Goal: Task Accomplishment & Management: Manage account settings

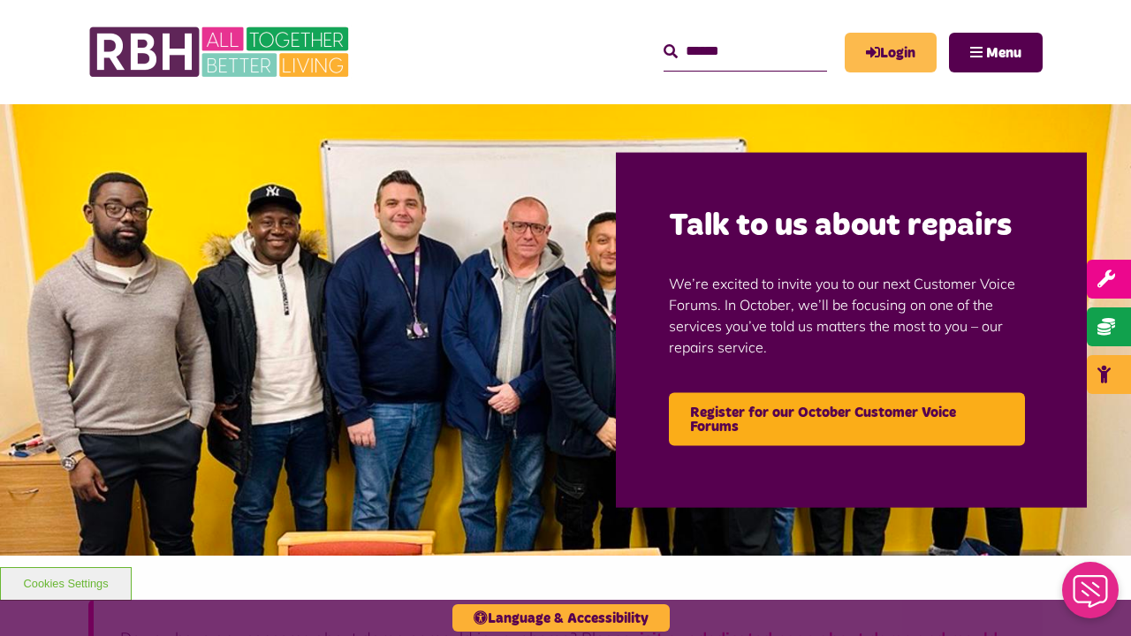
click at [887, 40] on link "Login" at bounding box center [891, 53] width 92 height 40
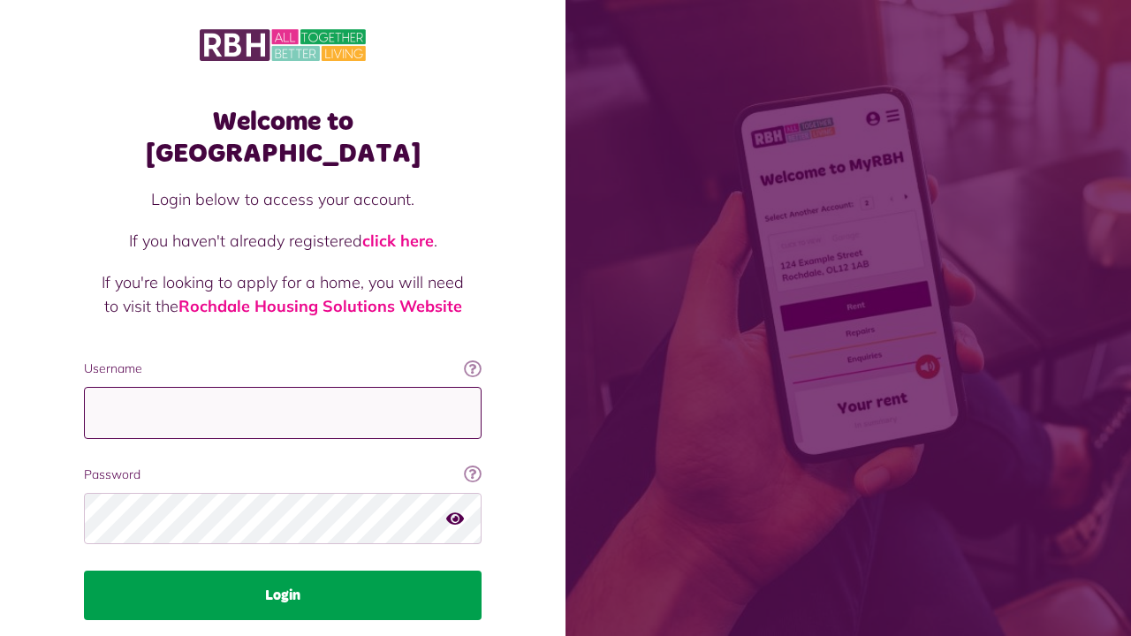
type input "**********"
click at [267, 571] on button "Login" at bounding box center [283, 595] width 398 height 49
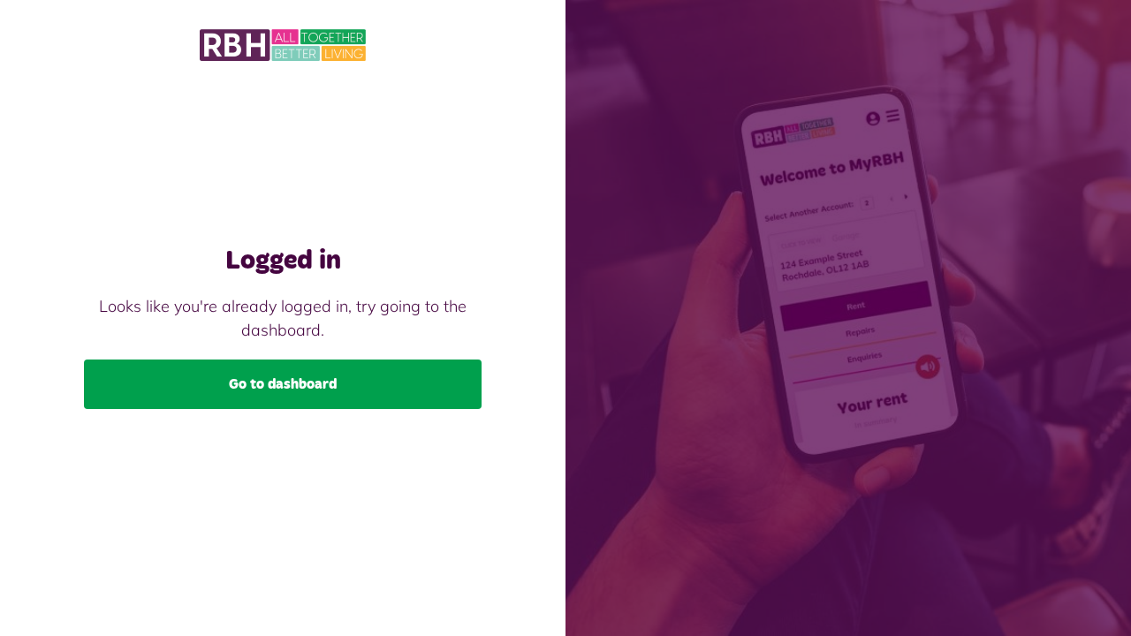
click at [304, 397] on link "Go to dashboard" at bounding box center [283, 384] width 398 height 49
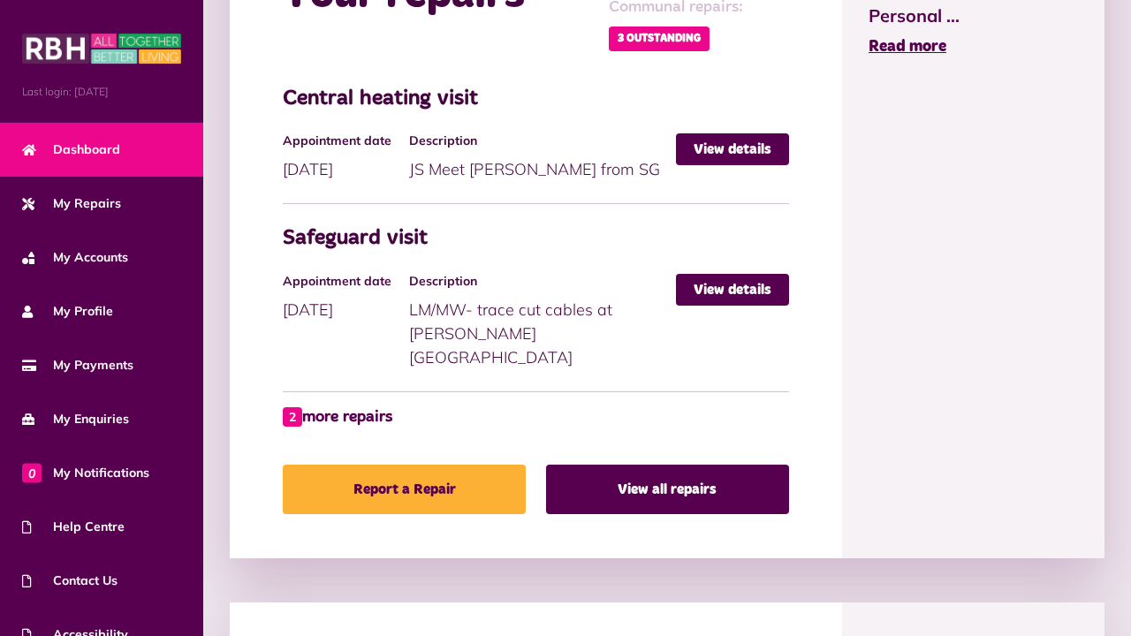
scroll to position [917, 0]
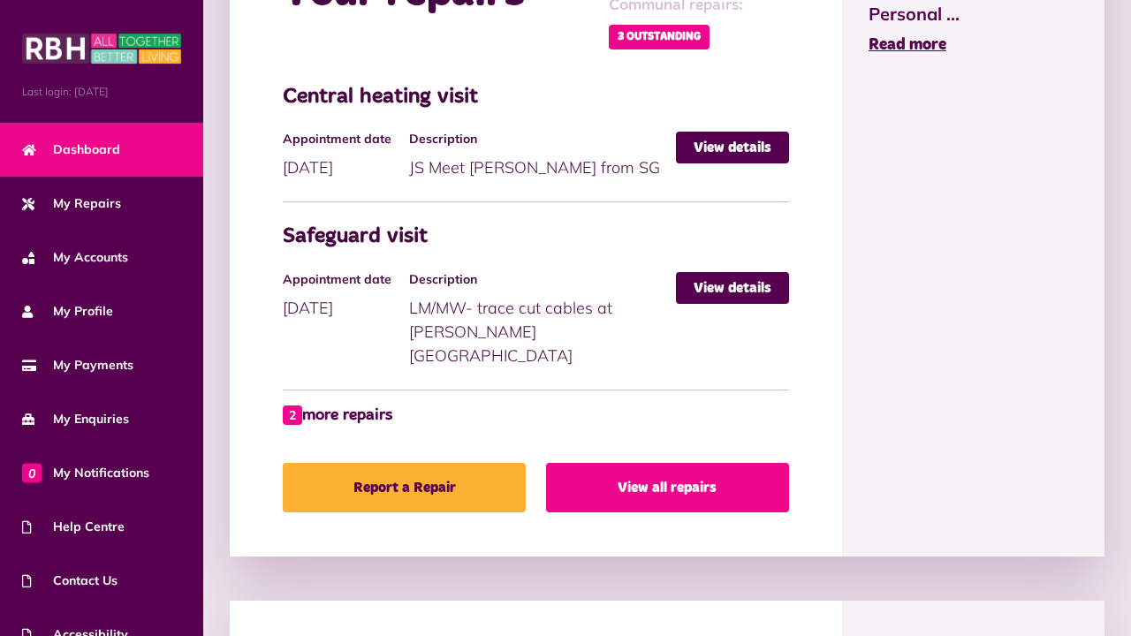
click at [710, 463] on link "View all repairs" at bounding box center [667, 487] width 243 height 49
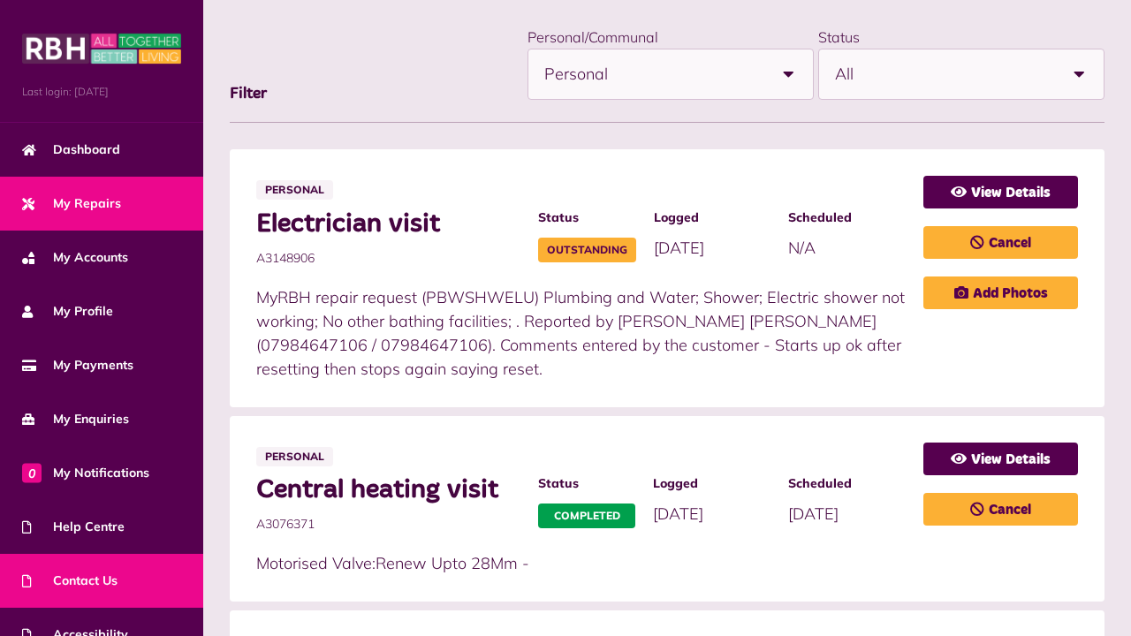
scroll to position [80, 0]
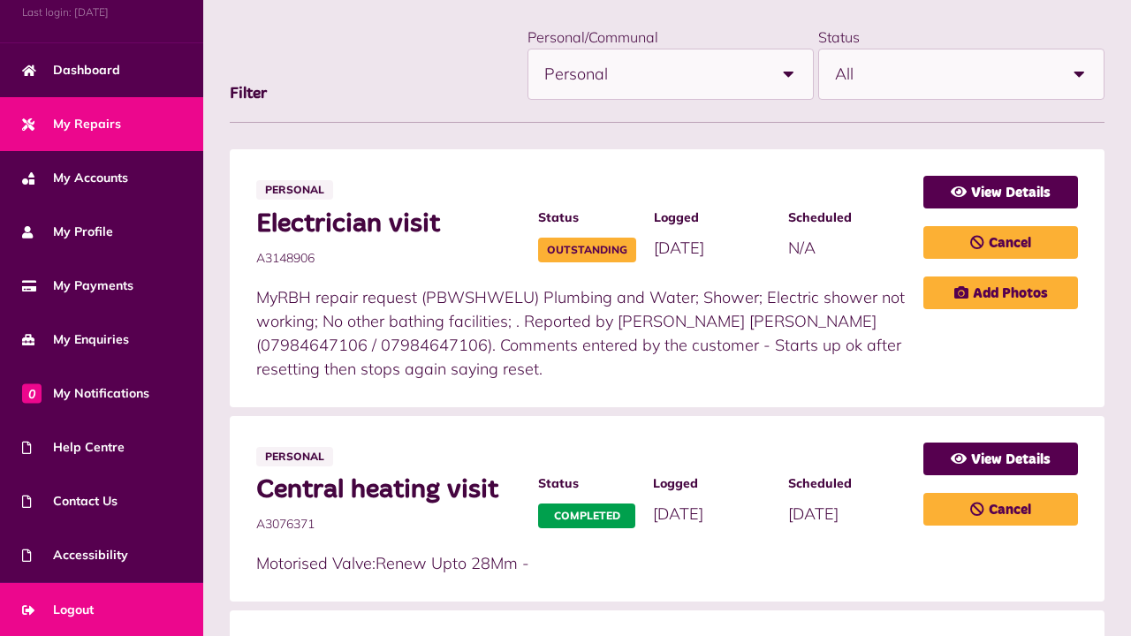
click at [132, 610] on link "Logout" at bounding box center [101, 610] width 203 height 54
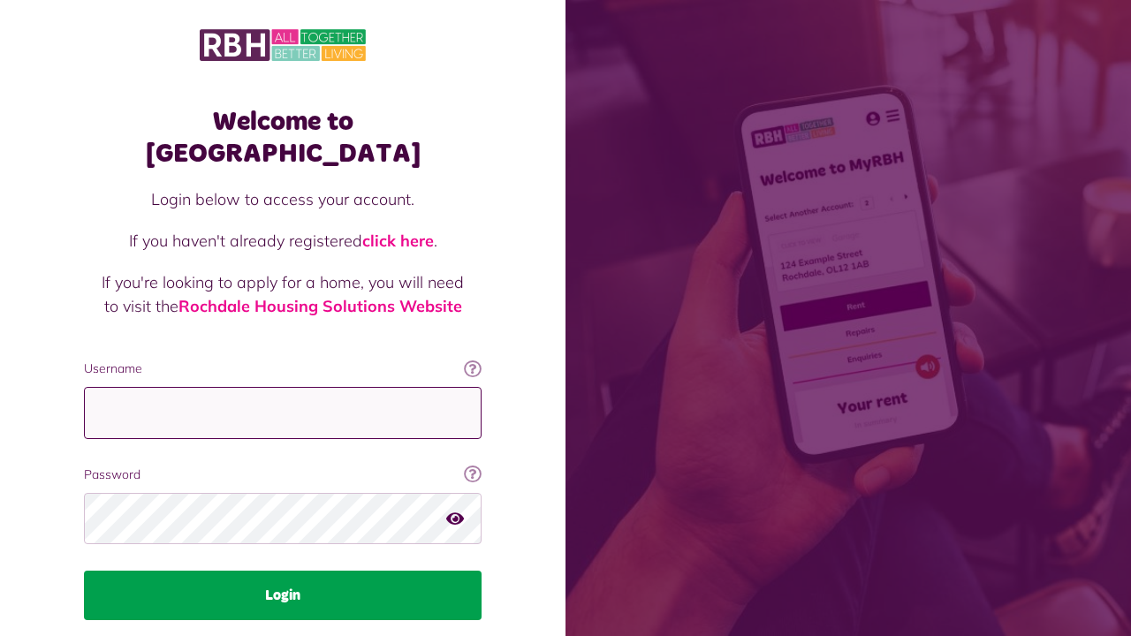
type input "**********"
click at [306, 571] on button "Login" at bounding box center [283, 595] width 398 height 49
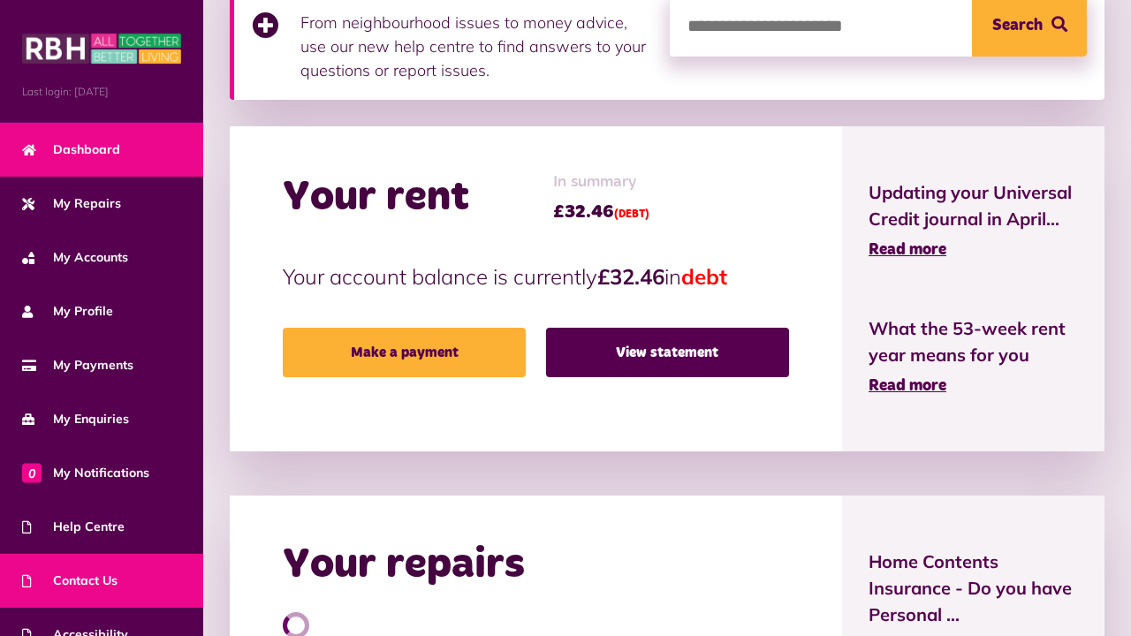
scroll to position [80, 0]
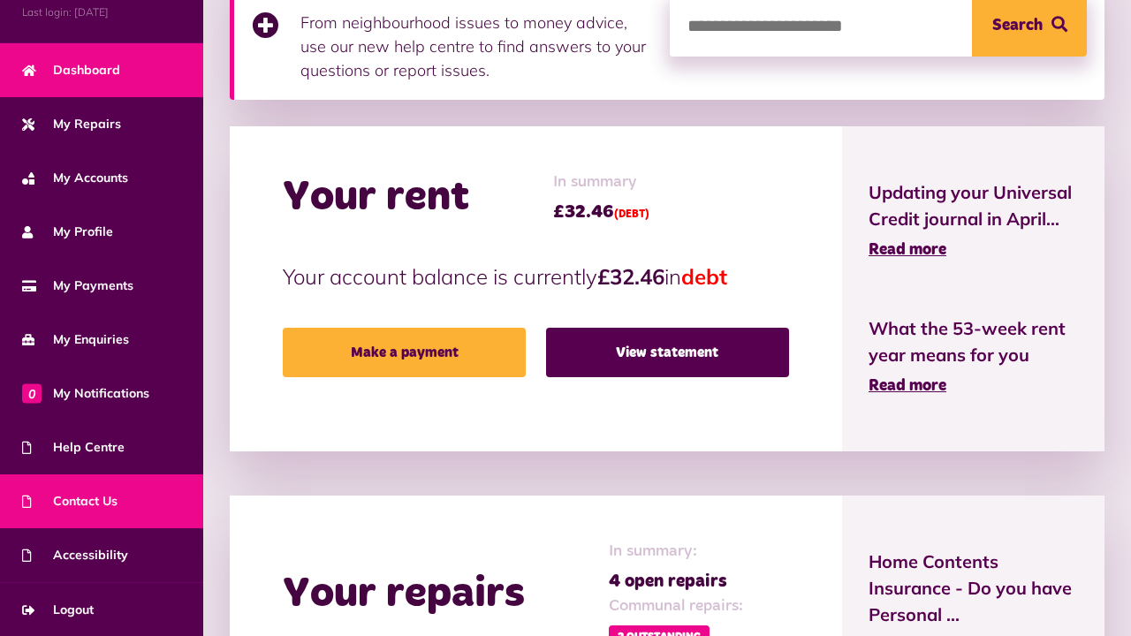
click at [155, 587] on link "Logout" at bounding box center [101, 610] width 203 height 54
